Goal: Task Accomplishment & Management: Manage account settings

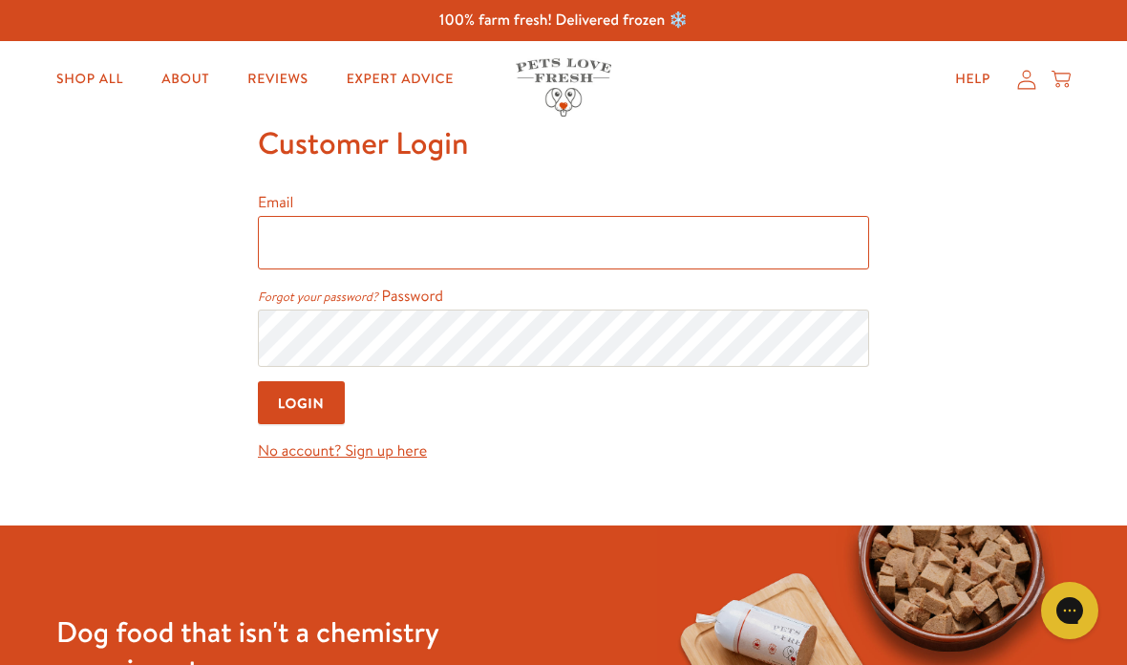
click at [624, 247] on input "Email" at bounding box center [563, 243] width 611 height 54
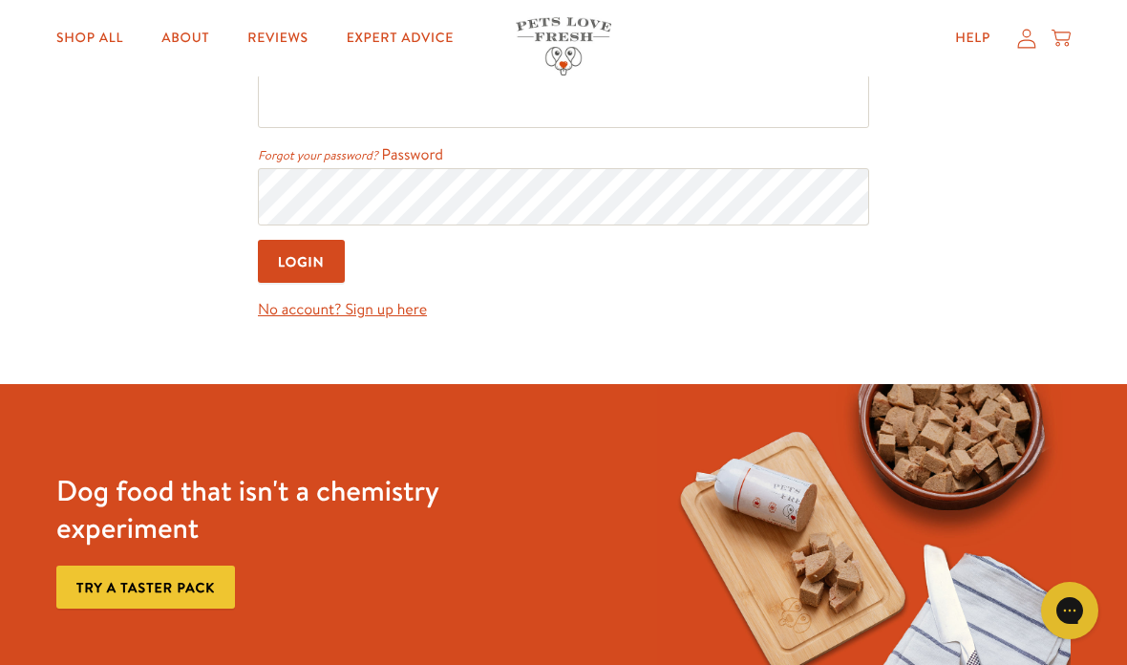
scroll to position [15, 0]
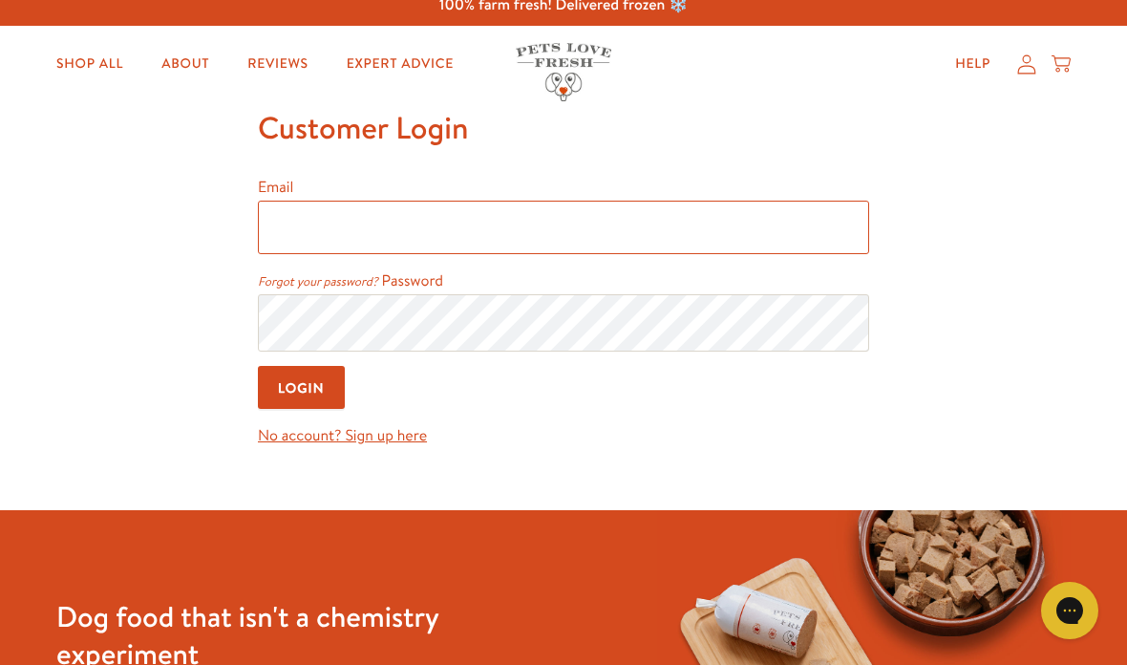
click at [537, 226] on input "Email" at bounding box center [563, 228] width 611 height 54
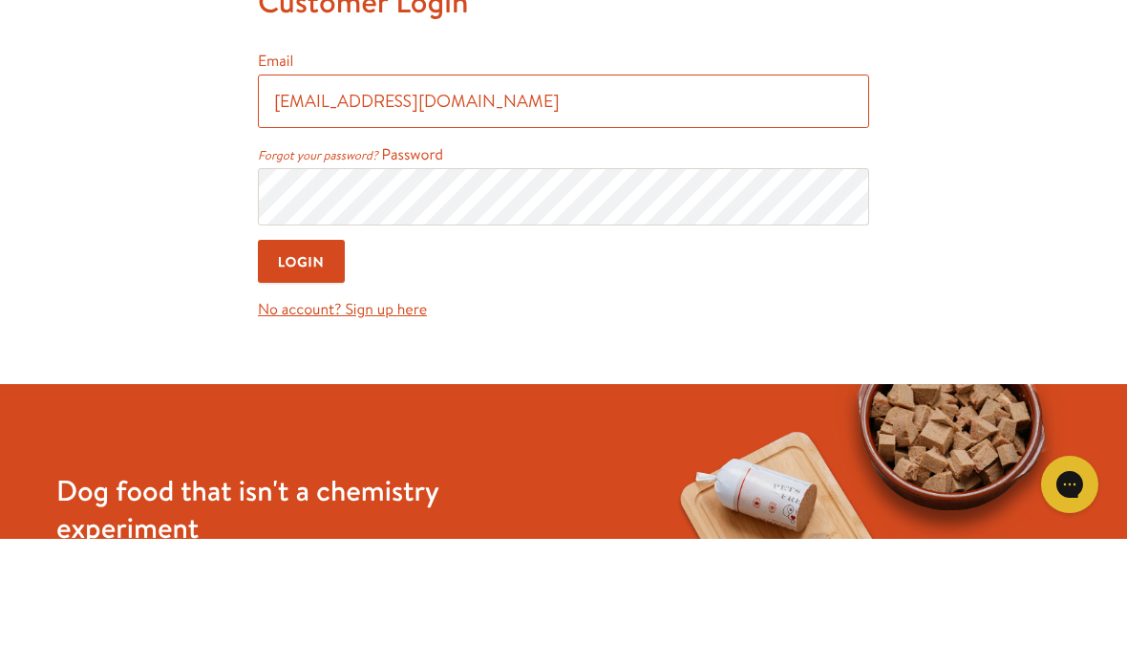
type input "mau35011@gmail.com"
click at [302, 366] on input "Login" at bounding box center [301, 387] width 87 height 43
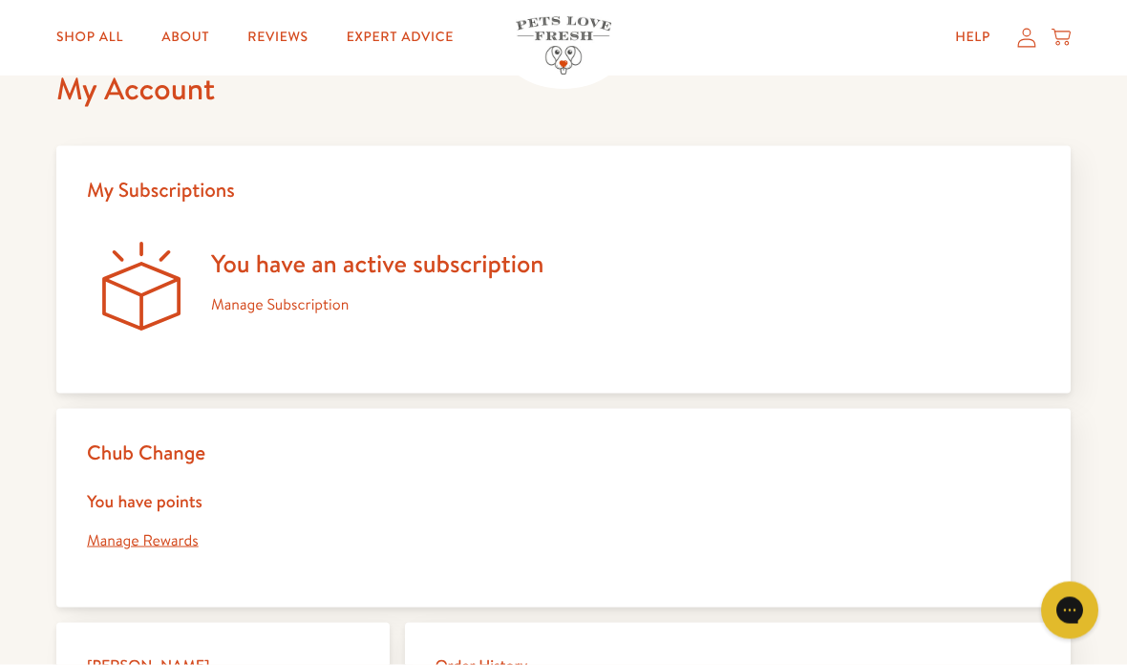
scroll to position [86, 0]
click at [186, 450] on h2 "Chub Change" at bounding box center [564, 452] width 954 height 26
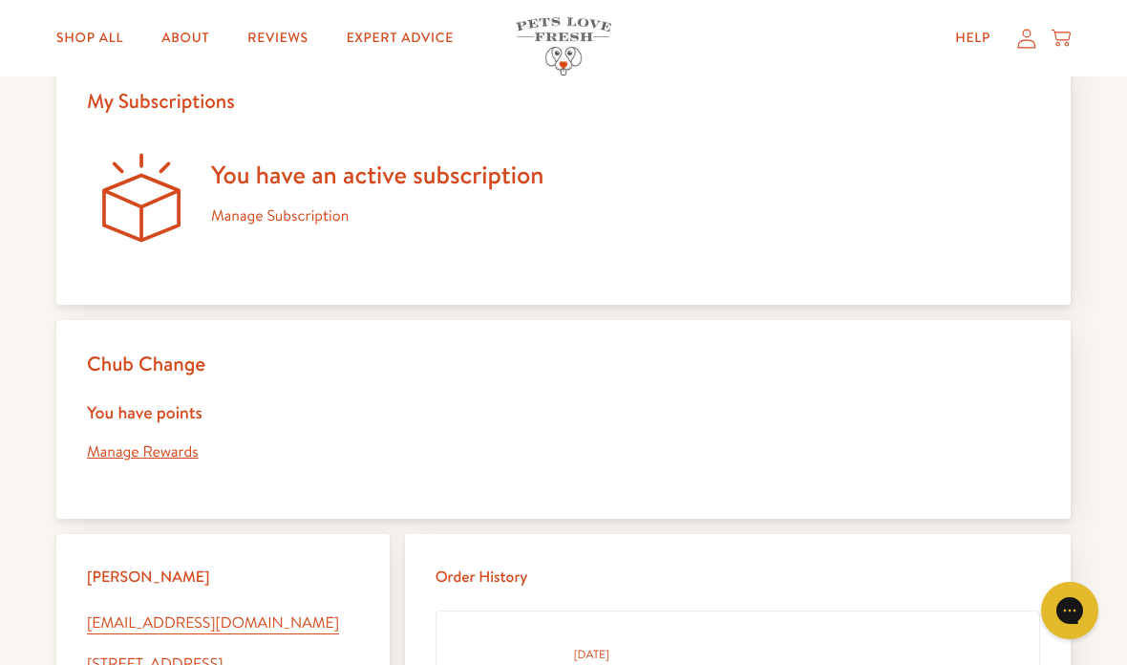
scroll to position [177, 0]
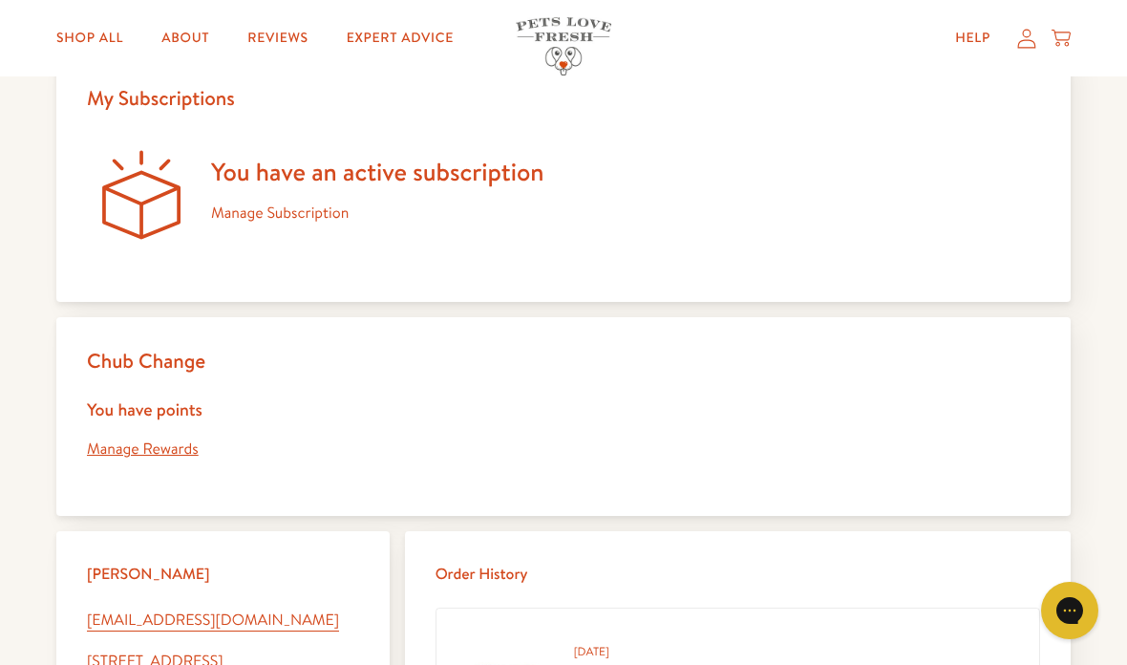
click at [135, 366] on h2 "Chub Change" at bounding box center [564, 361] width 954 height 26
click at [129, 454] on link "Manage Rewards" at bounding box center [143, 449] width 112 height 21
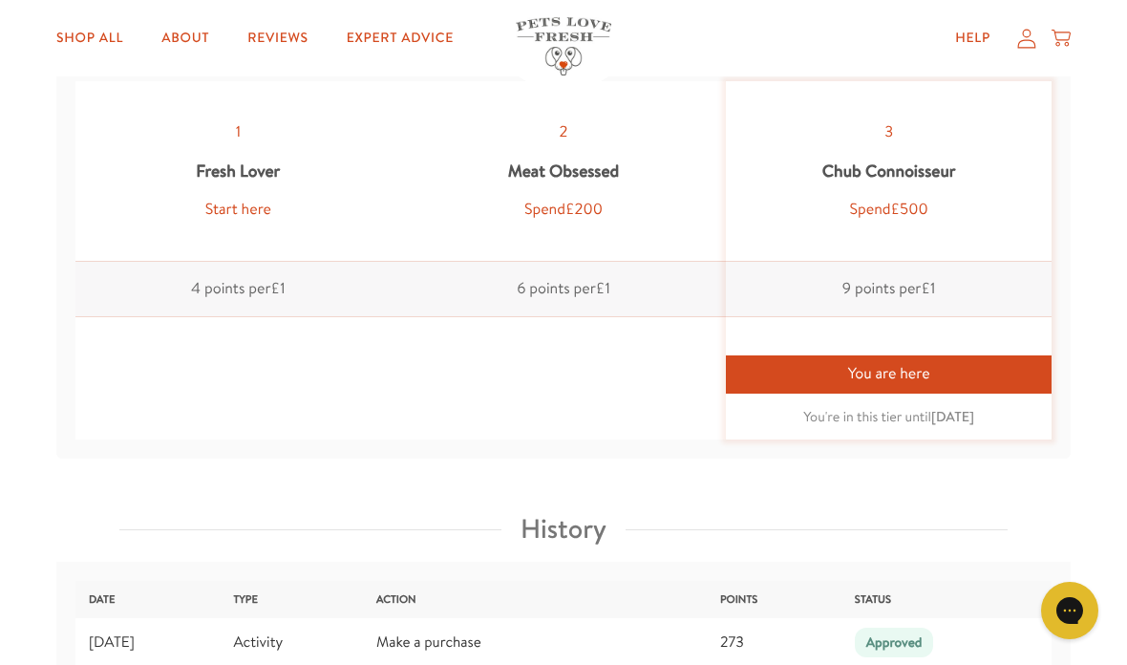
scroll to position [2103, 0]
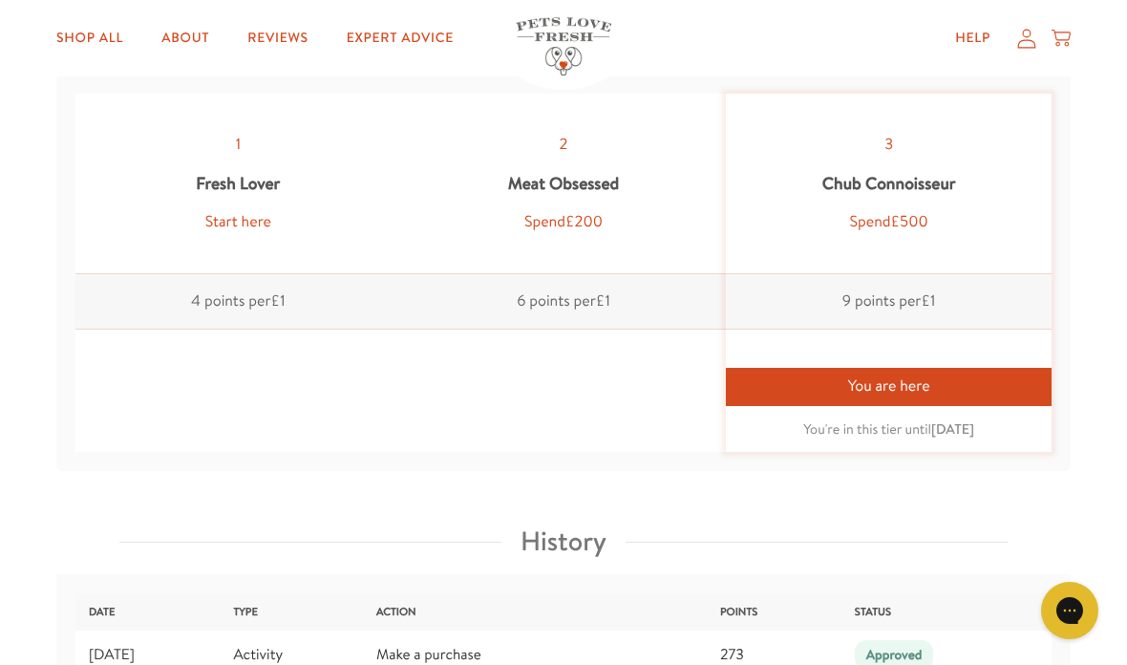
click at [990, 380] on div "You are here" at bounding box center [889, 386] width 326 height 37
click at [910, 383] on div "You are here" at bounding box center [889, 386] width 326 height 37
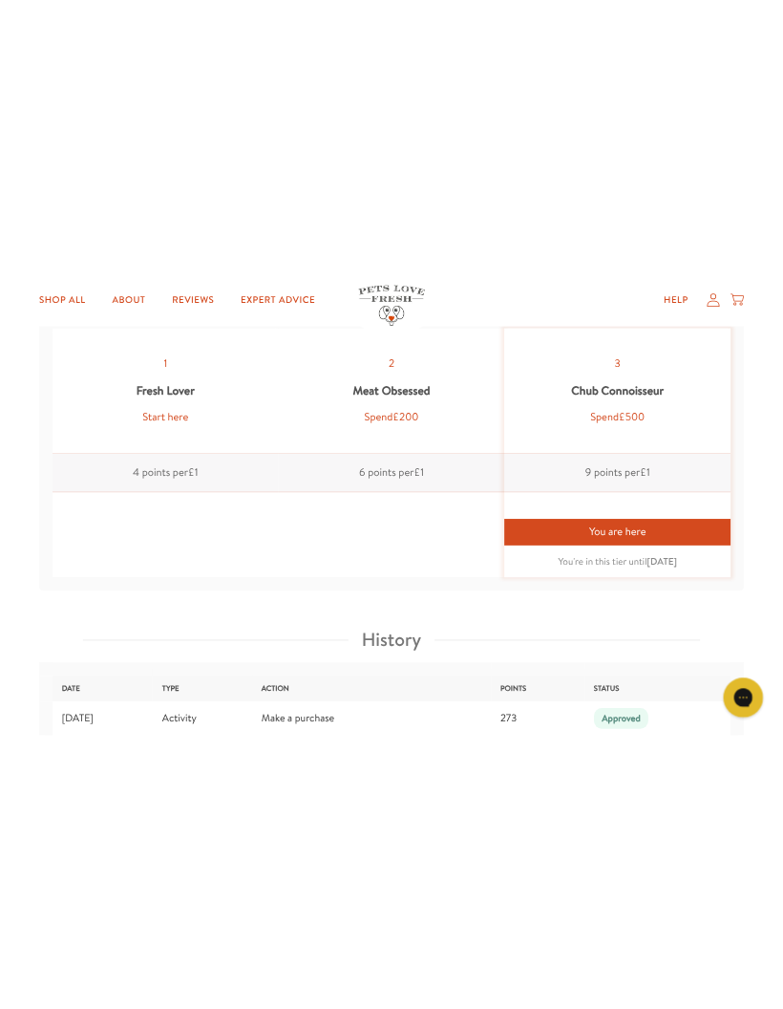
scroll to position [2139, 0]
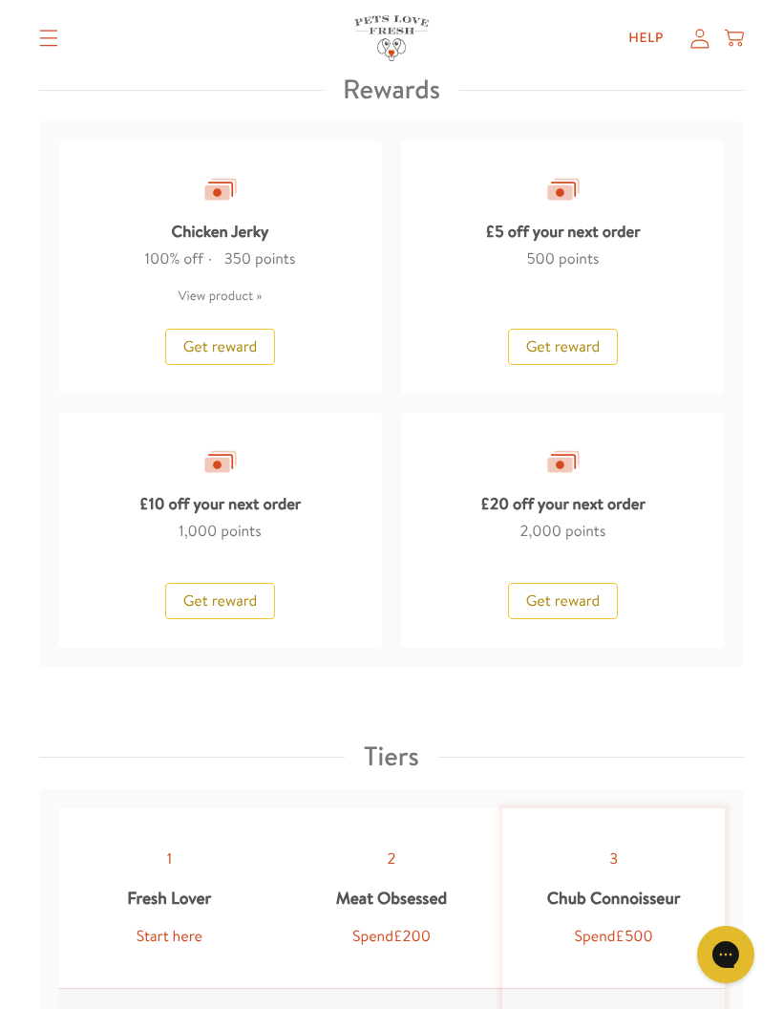
click at [569, 595] on span "Get reward" at bounding box center [563, 600] width 75 height 21
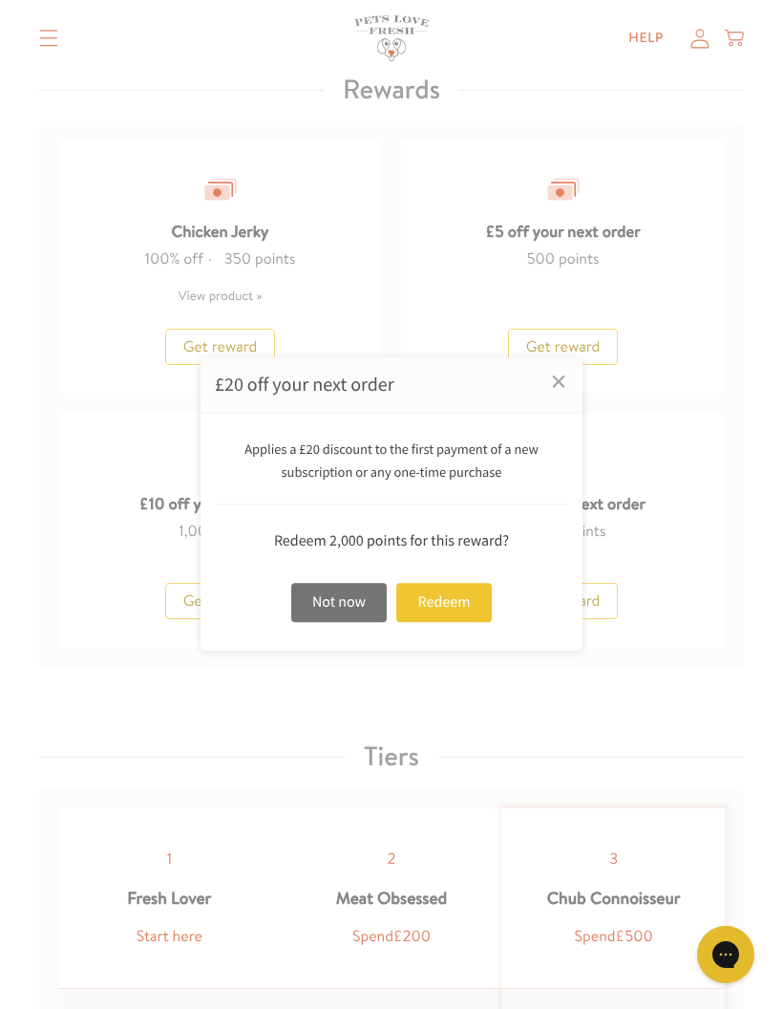
click at [449, 597] on div "Redeem" at bounding box center [445, 602] width 96 height 39
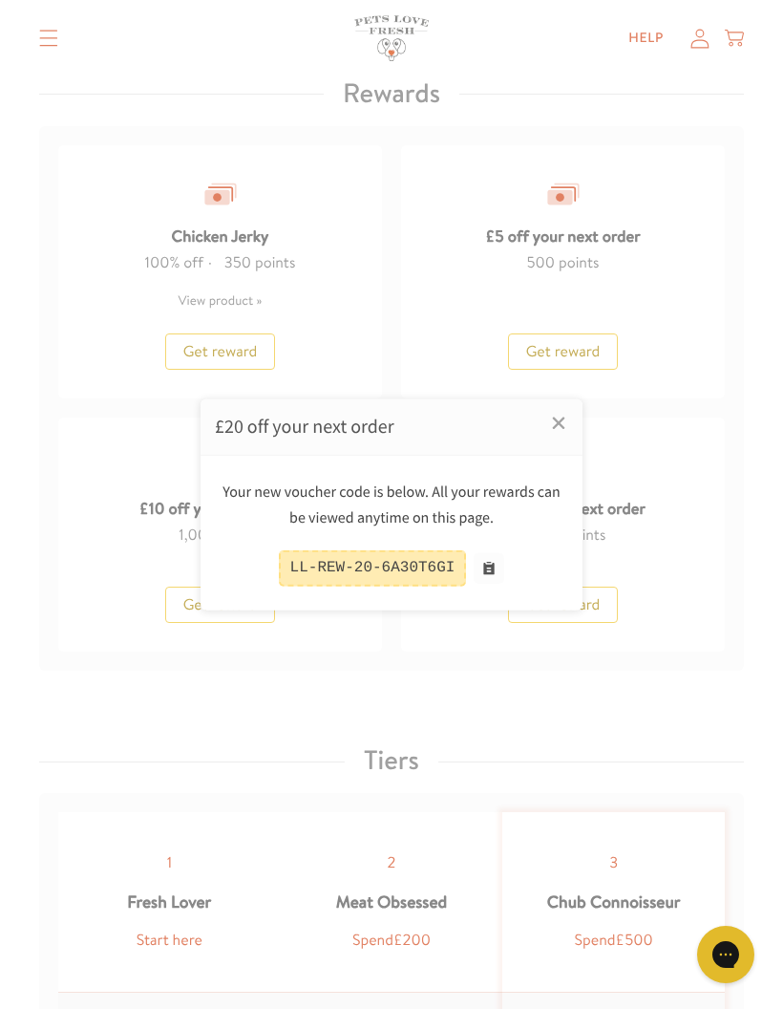
click at [492, 570] on button at bounding box center [489, 568] width 31 height 31
click at [565, 426] on link "×" at bounding box center [559, 423] width 48 height 48
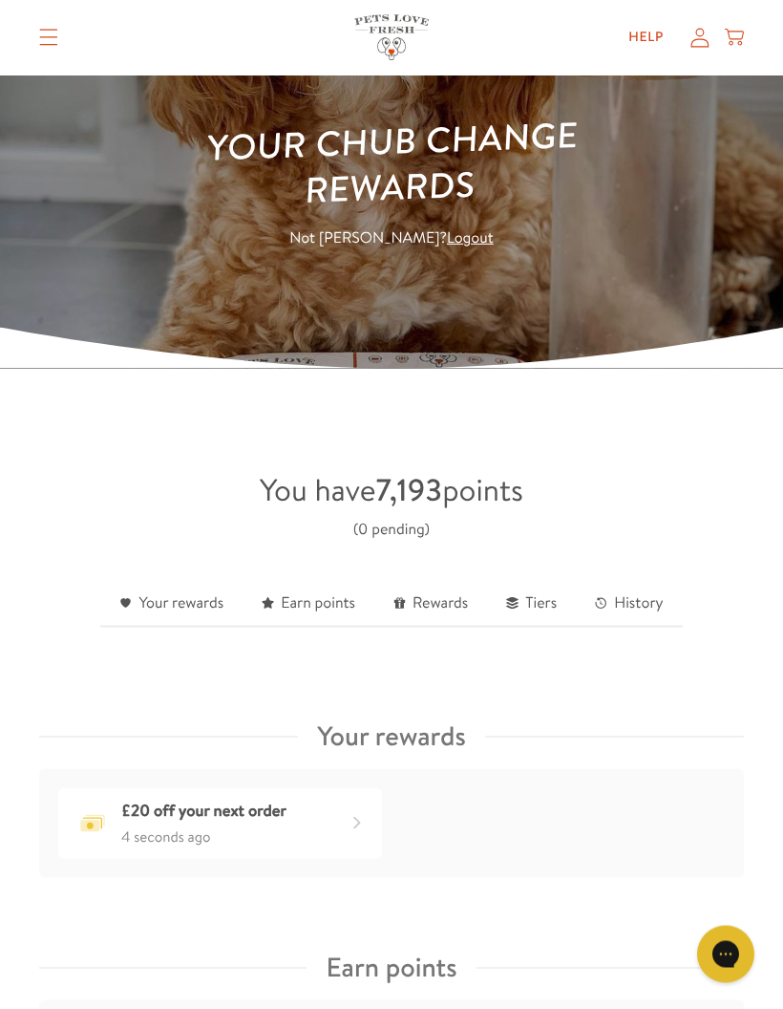
scroll to position [0, 0]
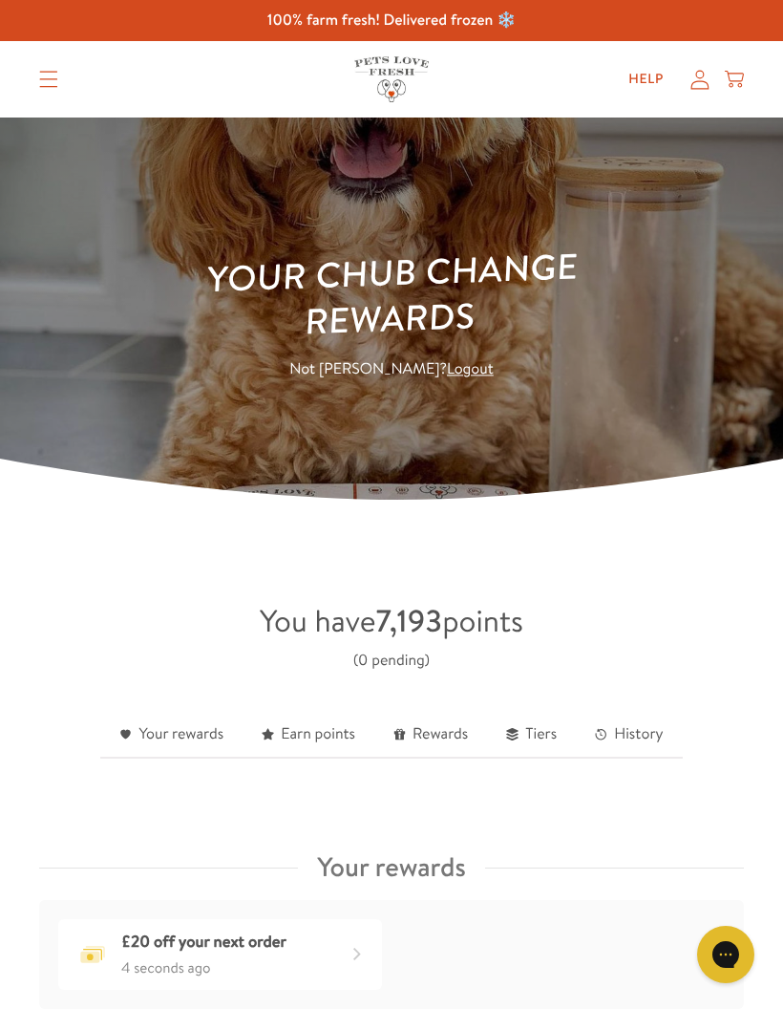
click at [696, 89] on icon at bounding box center [700, 80] width 19 height 20
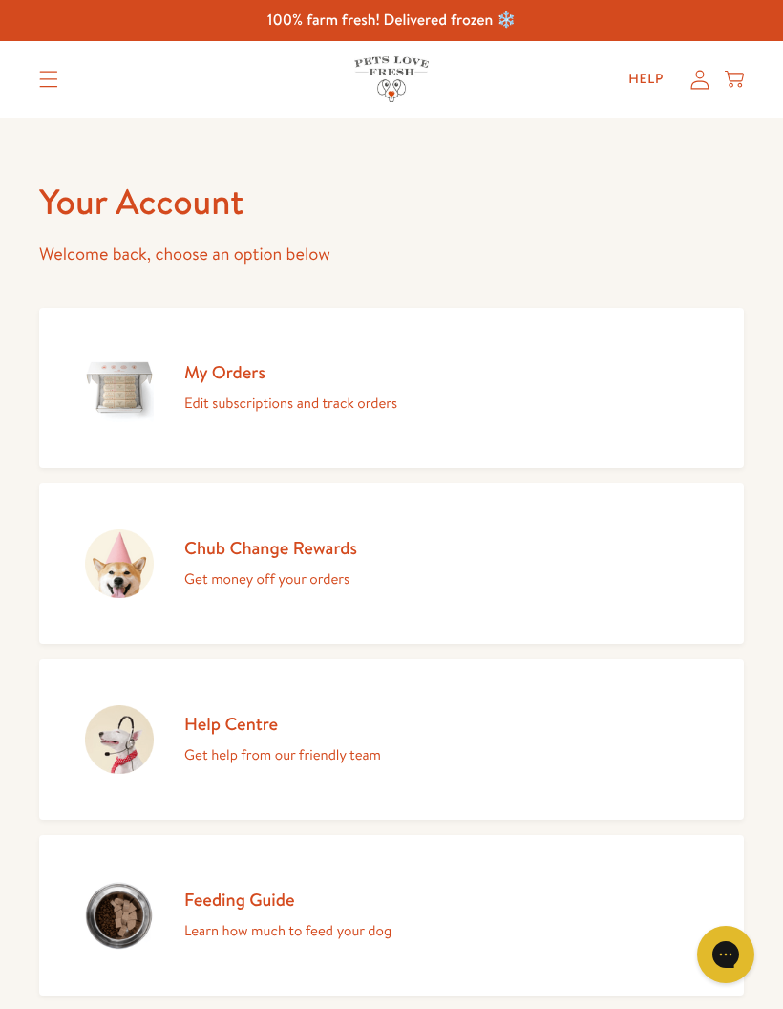
click at [350, 399] on p "Edit subscriptions and track orders" at bounding box center [290, 403] width 213 height 25
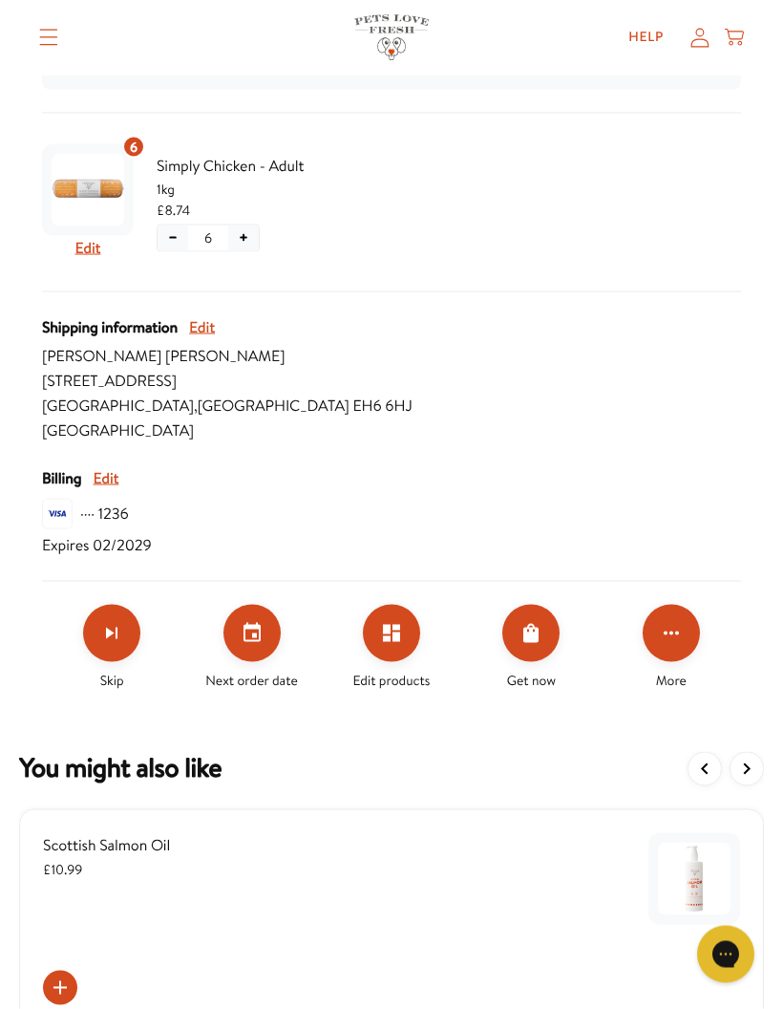
scroll to position [423, 0]
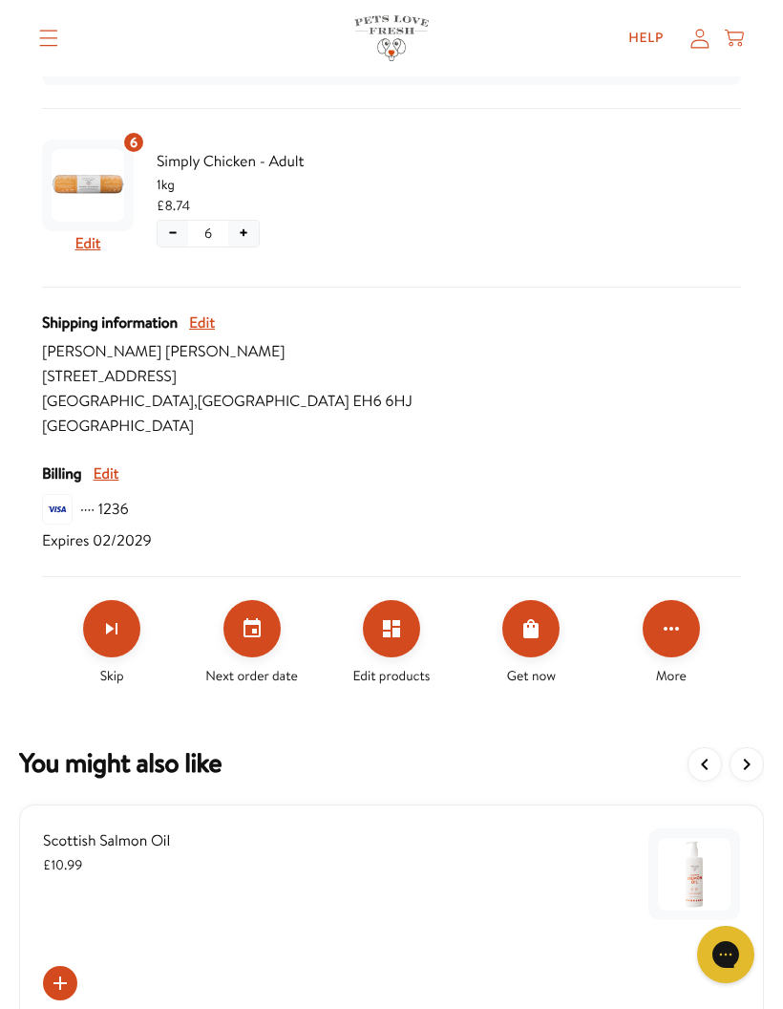
click at [674, 626] on icon "Click for more options" at bounding box center [671, 628] width 23 height 23
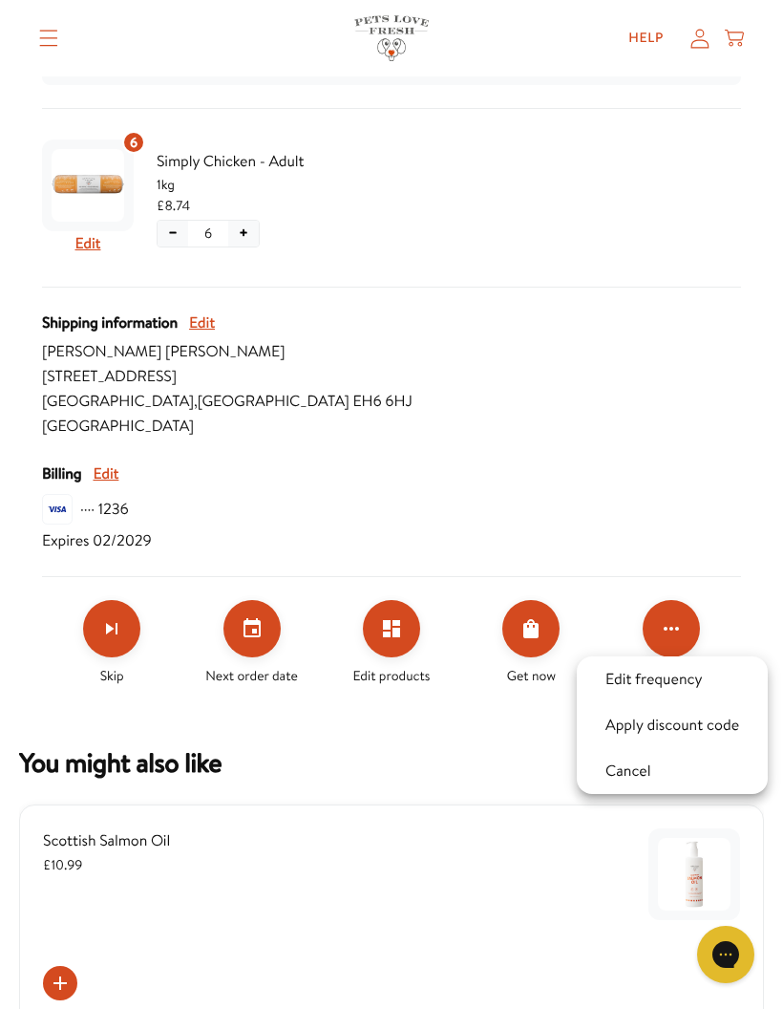
click at [720, 727] on button "Apply discount code" at bounding box center [672, 725] width 145 height 23
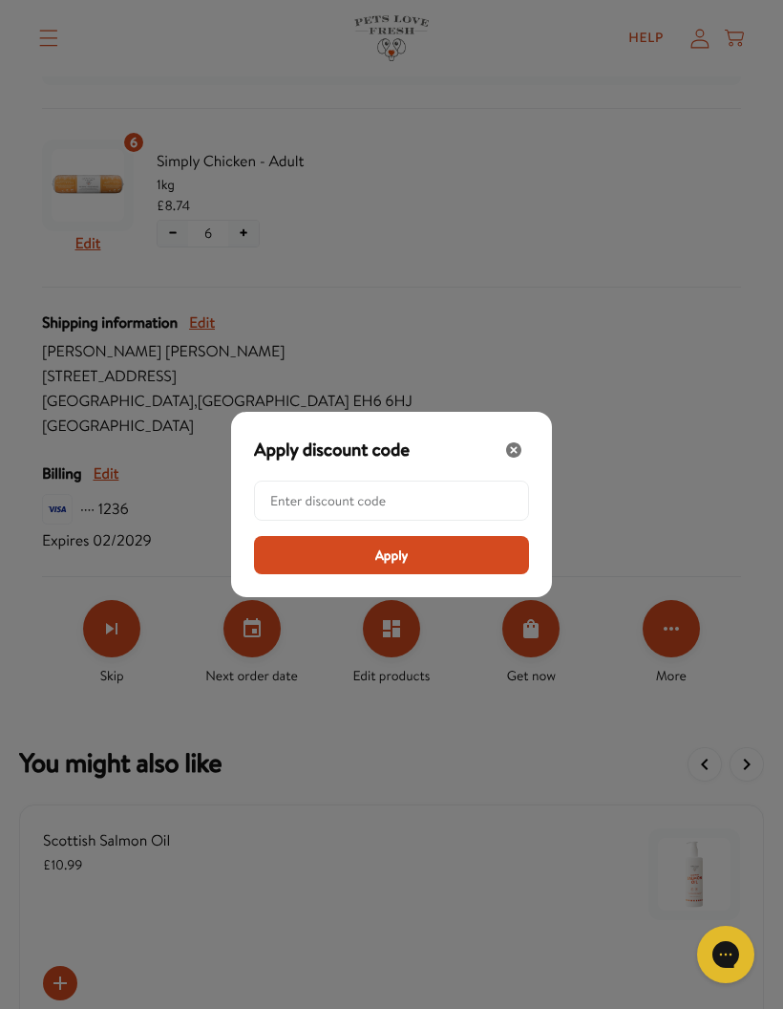
click at [456, 520] on input "Modal" at bounding box center [397, 501] width 254 height 38
click at [371, 520] on input "Modal" at bounding box center [397, 501] width 254 height 38
paste input "LL-REW-20-6A30T6GI"
type input "LL-REW-20-6A30T6GI"
click at [434, 574] on button "Apply" at bounding box center [391, 555] width 275 height 38
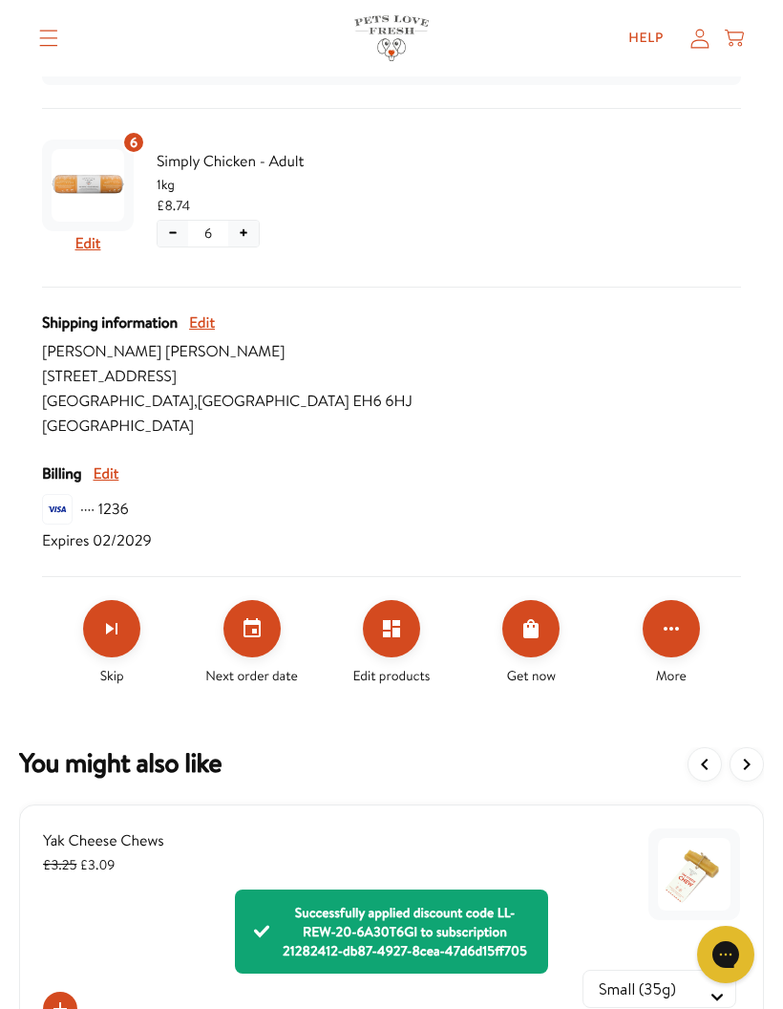
click at [623, 648] on div "More" at bounding box center [671, 643] width 139 height 86
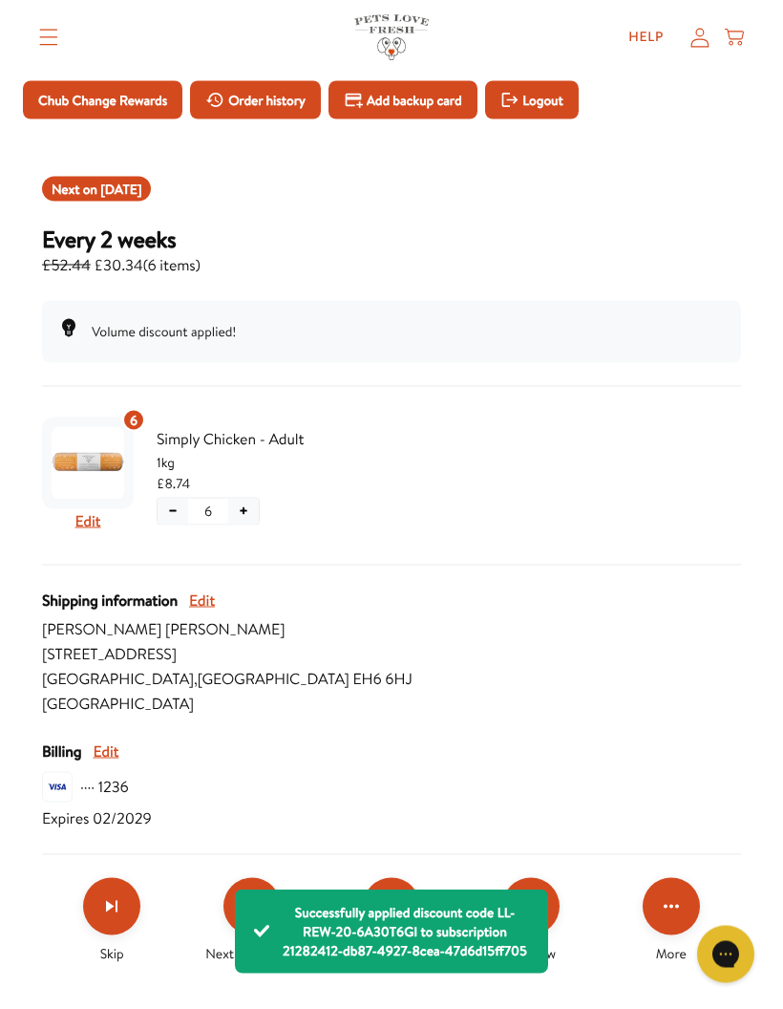
scroll to position [0, 0]
